Goal: Check status: Check status

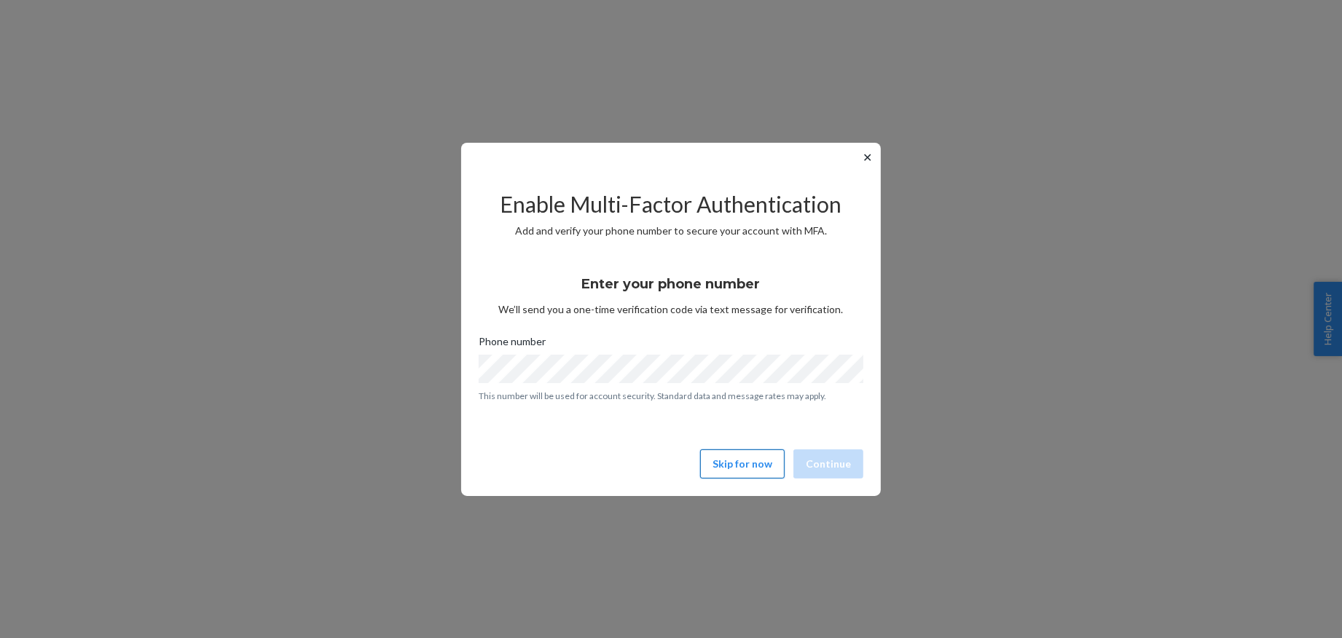
click at [754, 452] on button "Skip for now" at bounding box center [742, 464] width 85 height 29
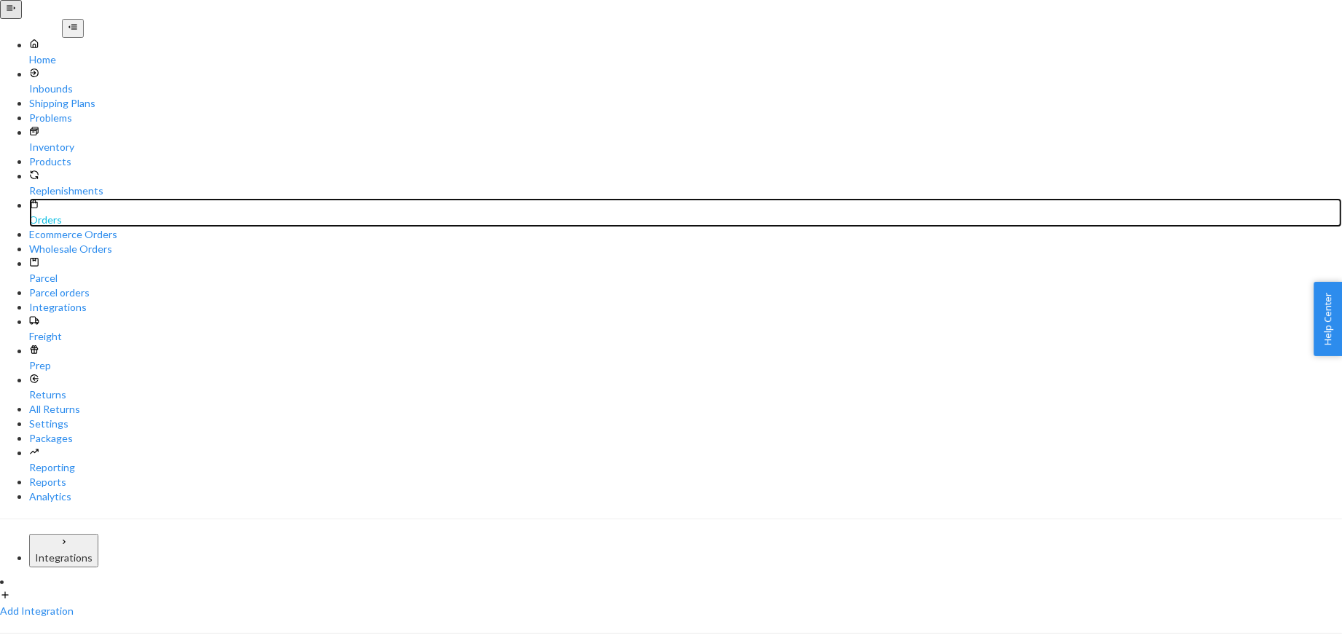
click at [101, 198] on div "Orders" at bounding box center [685, 212] width 1313 height 29
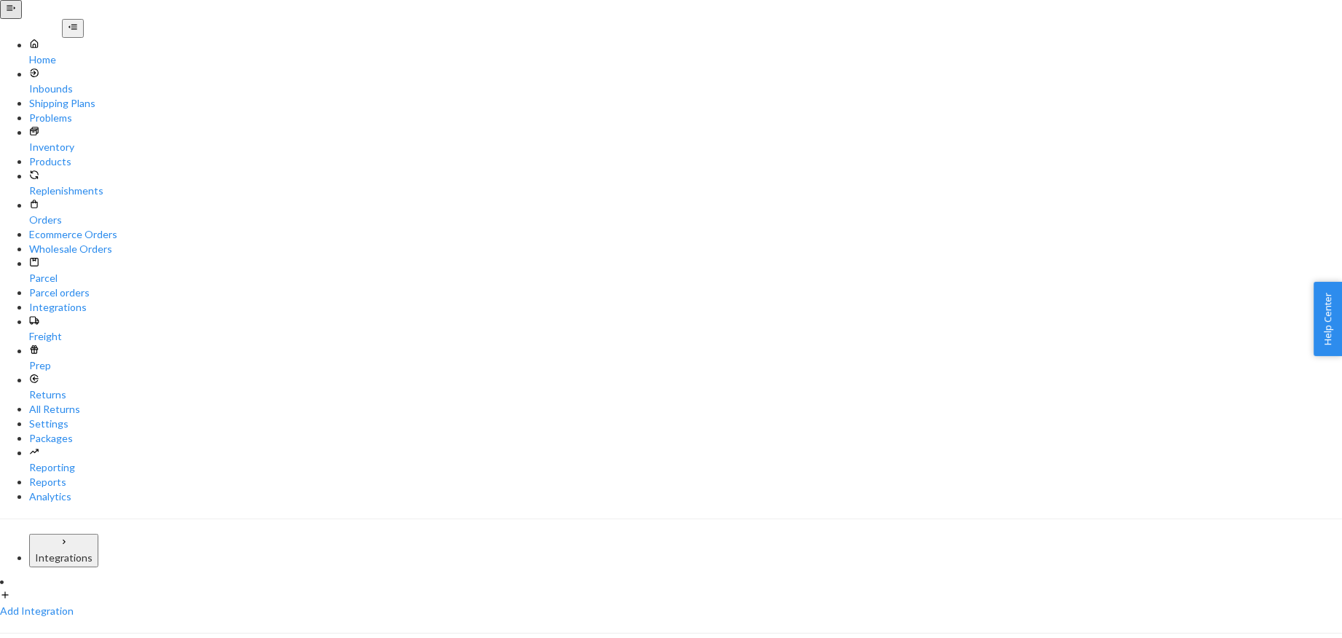
paste input "[PERSON_NAME]"
type input "[PERSON_NAME]"
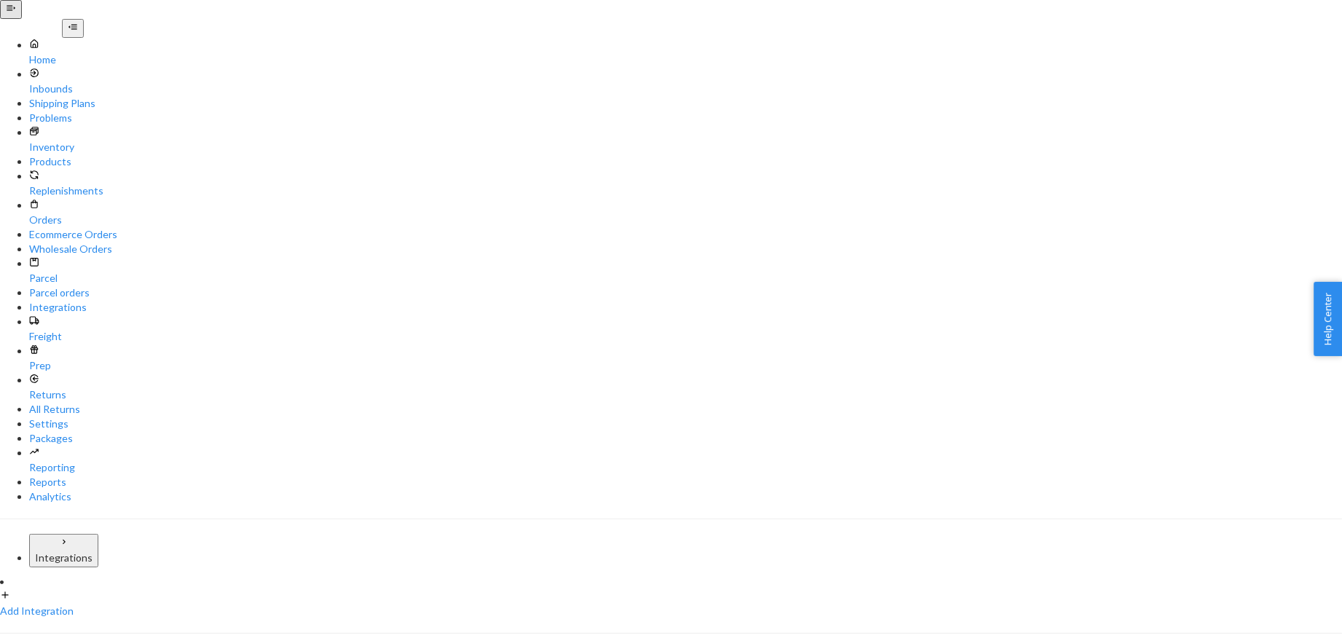
scroll to position [318, 0]
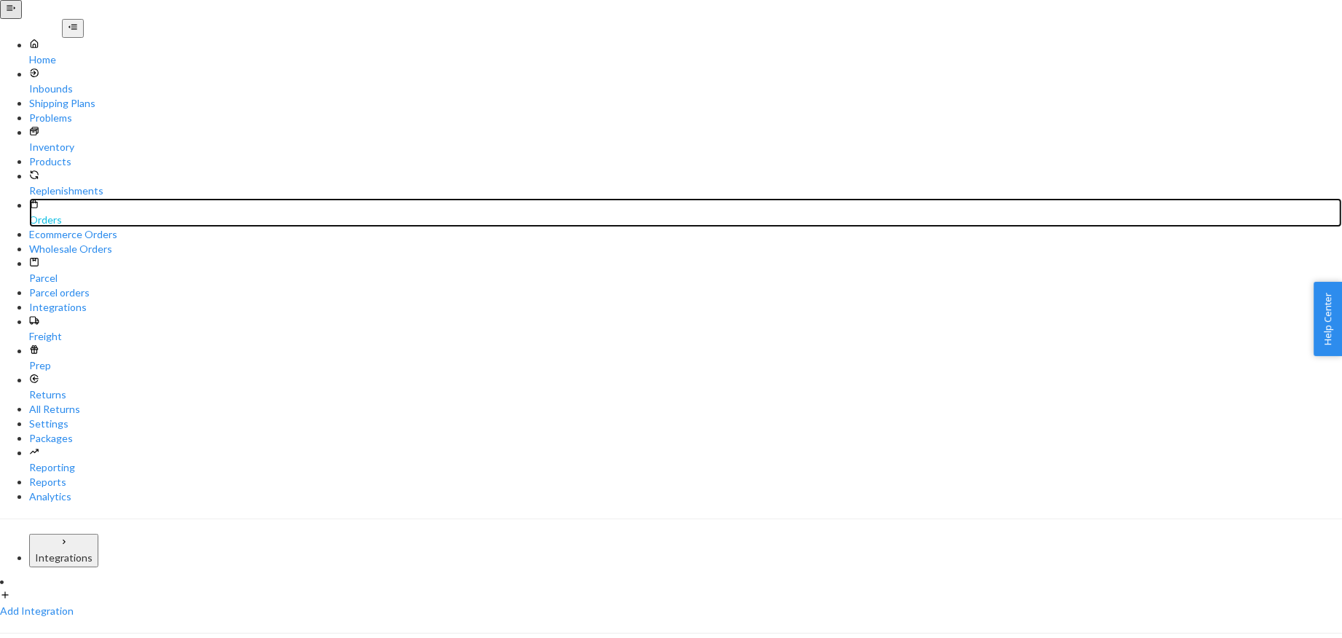
click at [29, 199] on icon at bounding box center [34, 204] width 10 height 10
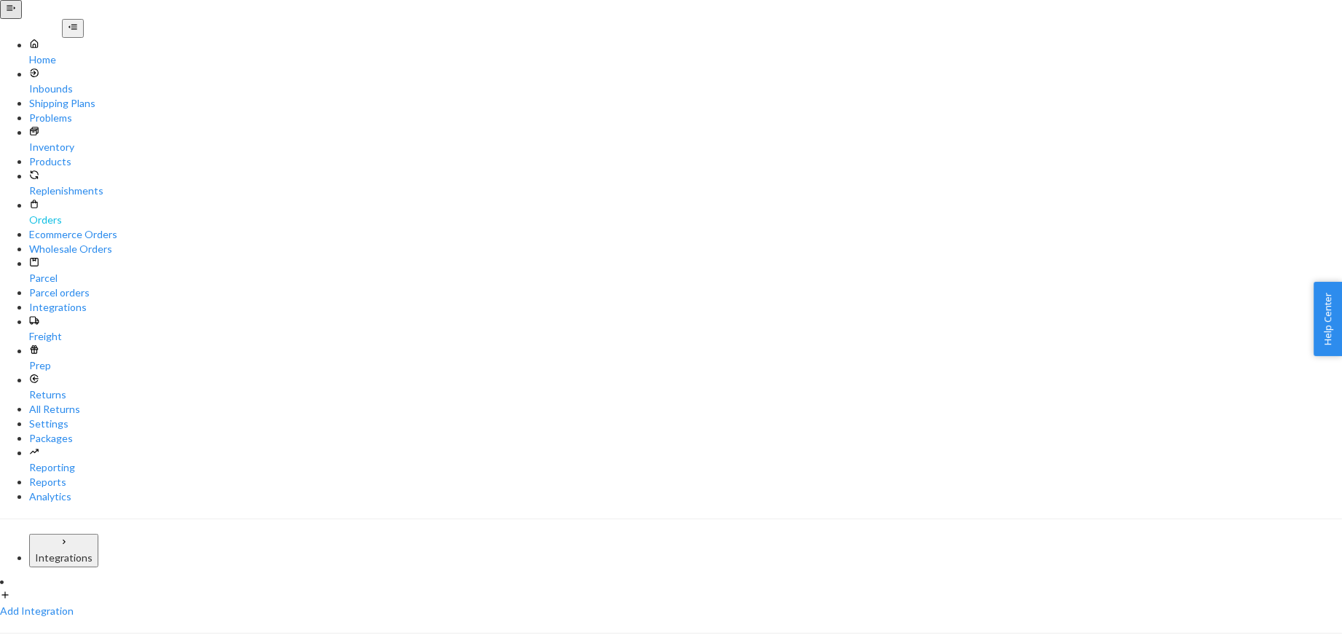
type input "kelsey"
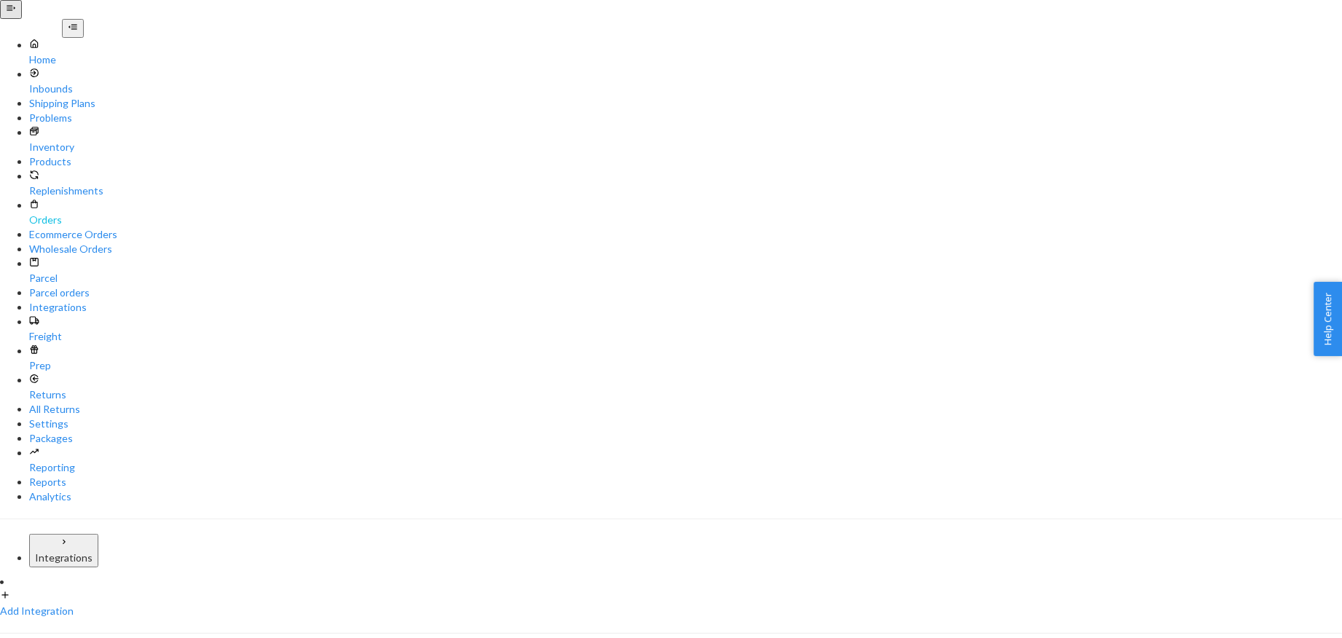
scroll to position [291, 0]
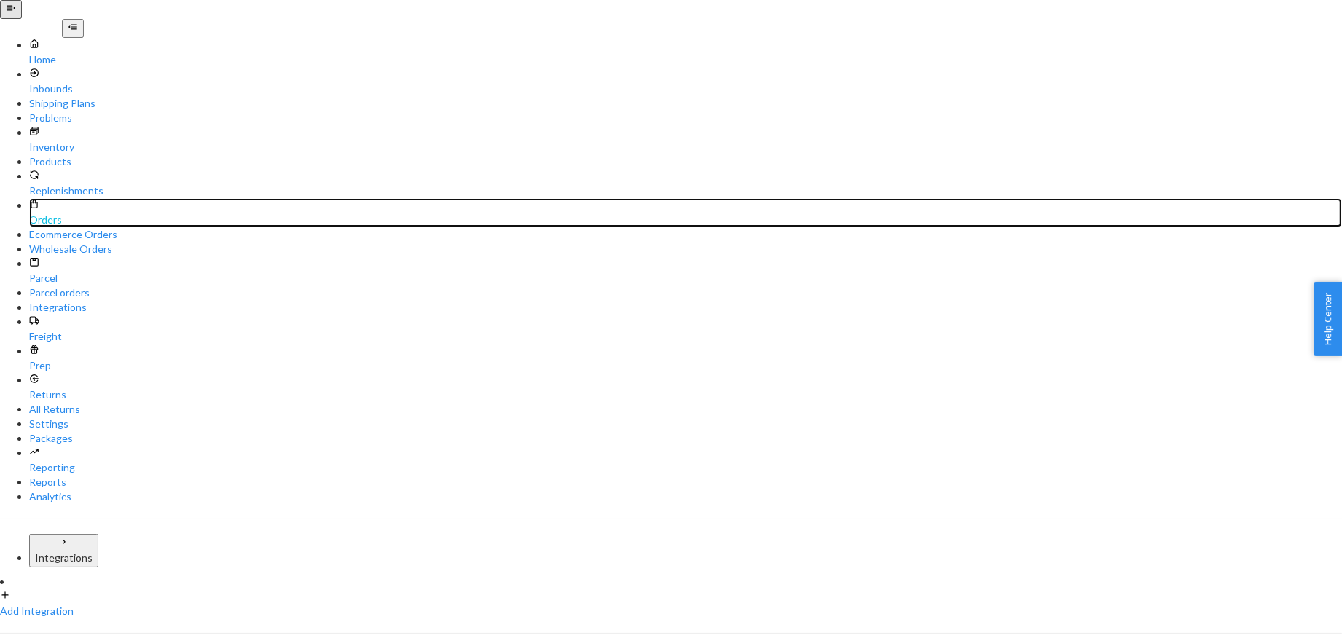
click at [79, 198] on div "Orders" at bounding box center [685, 212] width 1313 height 29
